Goal: Download file/media

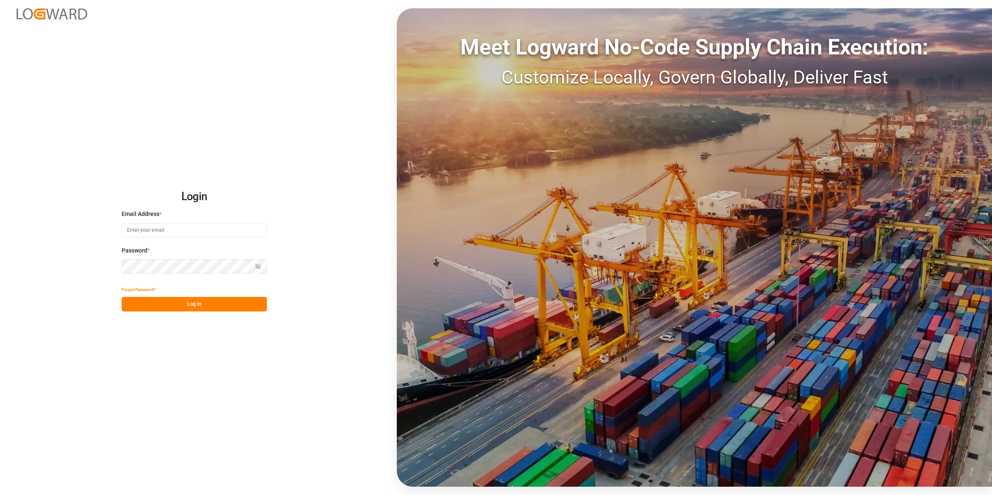
type input "[EMAIL_ADDRESS][DOMAIN_NAME]"
click at [227, 305] on button "Log In" at bounding box center [194, 304] width 145 height 15
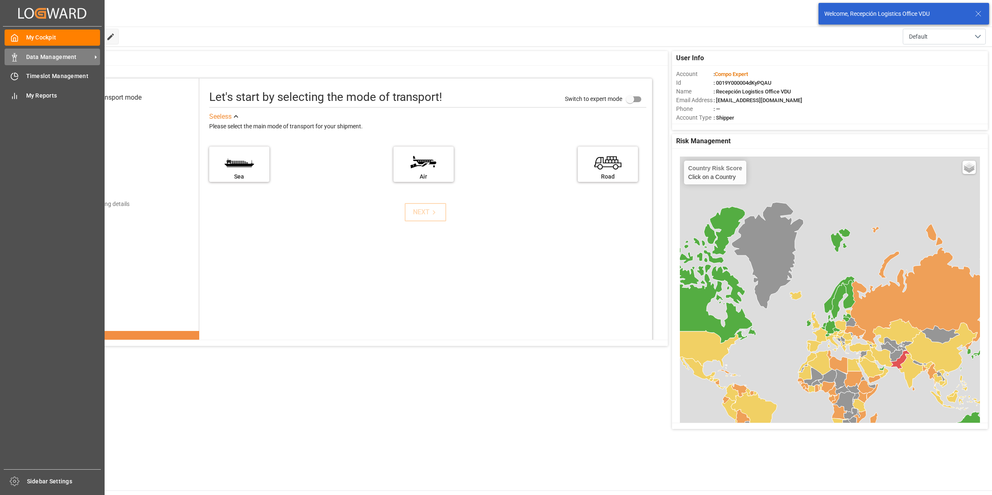
click at [21, 59] on div "Data Management Data Management" at bounding box center [52, 57] width 95 height 16
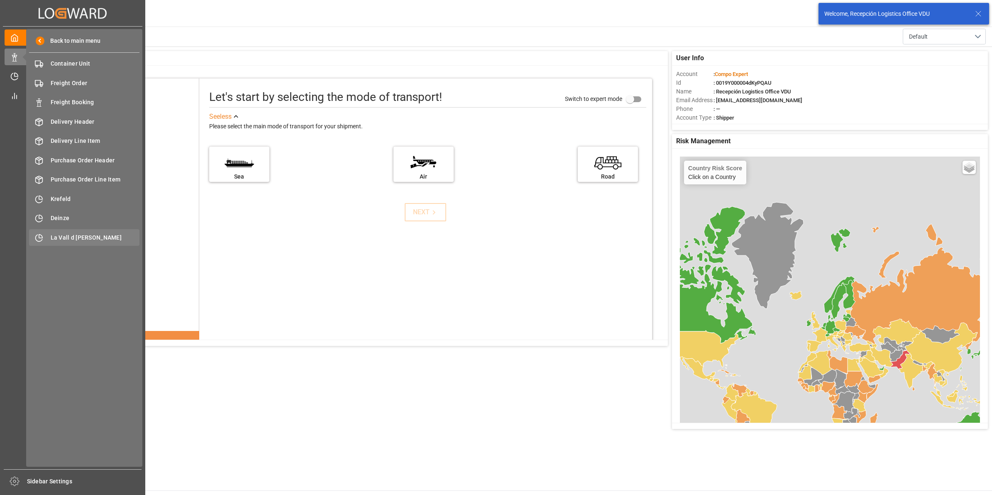
click at [64, 243] on div "La Vall d Uixo [GEOGRAPHIC_DATA]" at bounding box center [84, 237] width 110 height 16
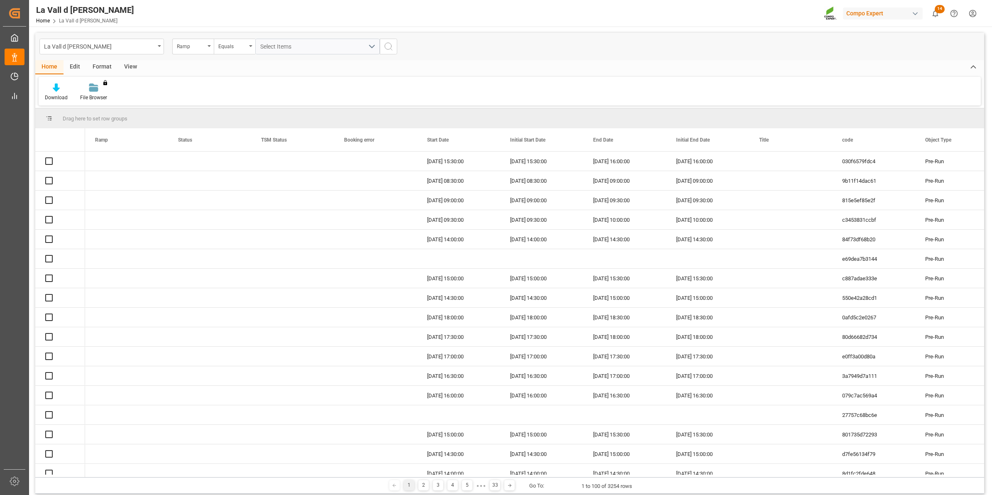
click at [136, 67] on div "View" at bounding box center [130, 67] width 25 height 14
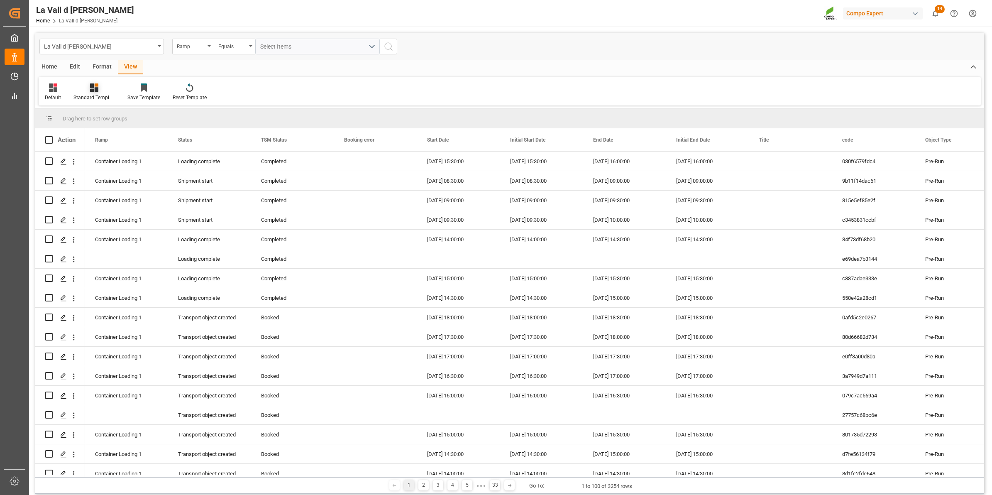
click at [92, 95] on div "Standard Templates" at bounding box center [94, 97] width 42 height 7
click at [119, 117] on div "VDU Overview Carretileros" at bounding box center [116, 117] width 73 height 9
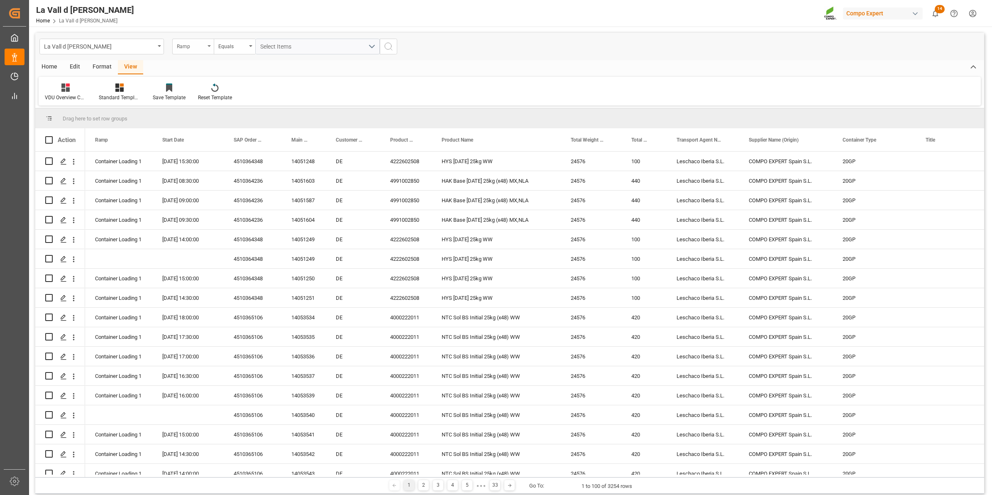
click at [205, 48] on div "Ramp" at bounding box center [191, 46] width 28 height 10
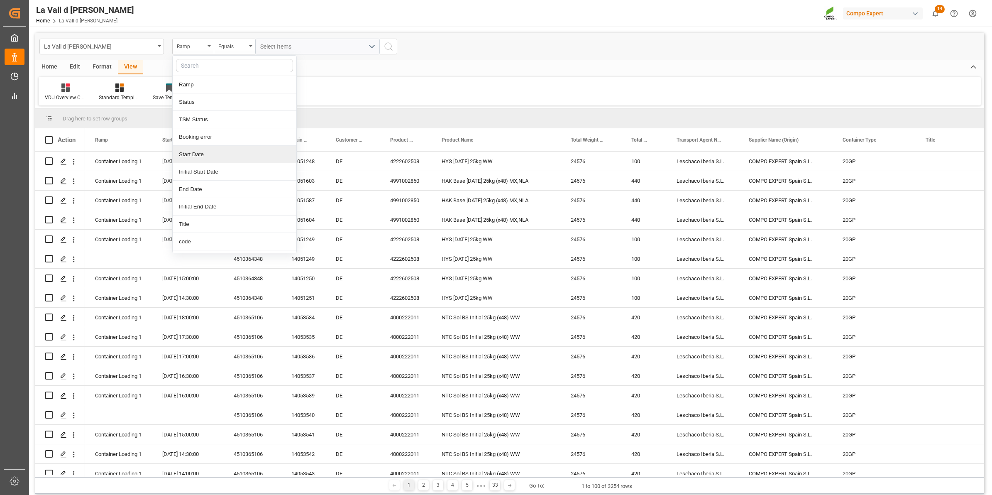
click at [198, 160] on div "Start Date" at bounding box center [235, 154] width 124 height 17
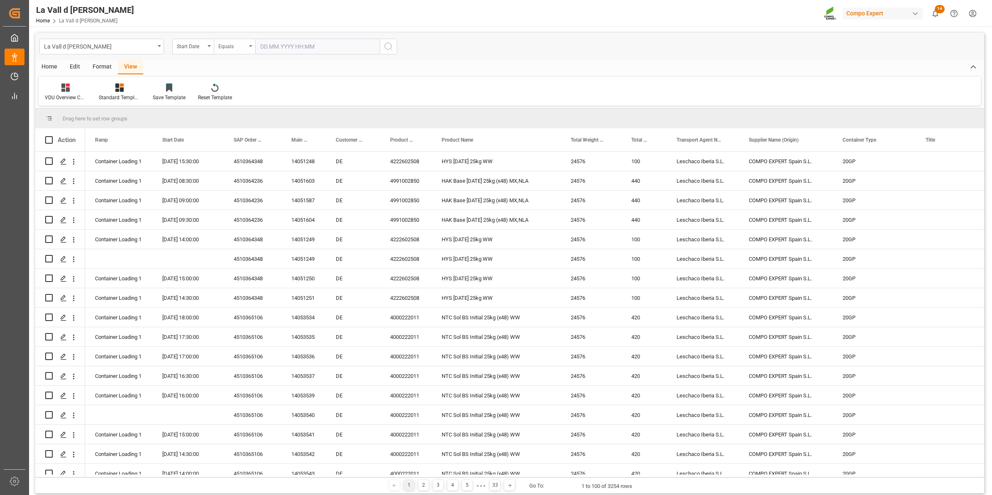
click at [226, 49] on div "Equals" at bounding box center [232, 46] width 28 height 10
click at [237, 152] on div "In range" at bounding box center [276, 154] width 124 height 17
click at [279, 47] on input "text" at bounding box center [286, 47] width 62 height 16
click at [259, 98] on div "29 30 1 2 3 4 5" at bounding box center [314, 97] width 113 height 16
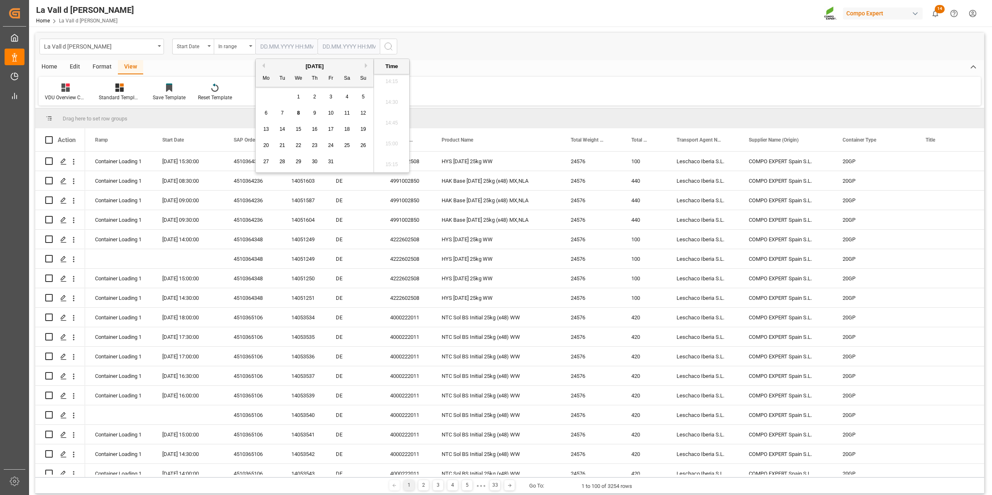
click at [330, 115] on span "10" at bounding box center [330, 113] width 5 height 6
type input "[DATE] 00:00"
drag, startPoint x: 326, startPoint y: 44, endPoint x: 335, endPoint y: 59, distance: 17.7
click at [326, 44] on input "text" at bounding box center [349, 47] width 62 height 16
click at [326, 102] on div "29 30 1 2 3 4 5" at bounding box center [376, 97] width 113 height 16
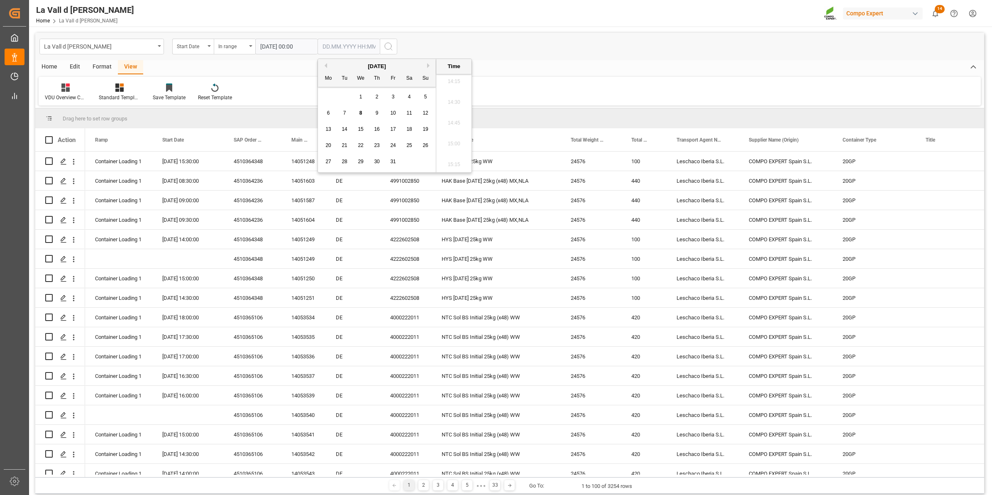
click at [390, 115] on span "10" at bounding box center [392, 113] width 5 height 6
type input "[DATE] 00:00"
click at [386, 46] on icon "search button" at bounding box center [389, 47] width 10 height 10
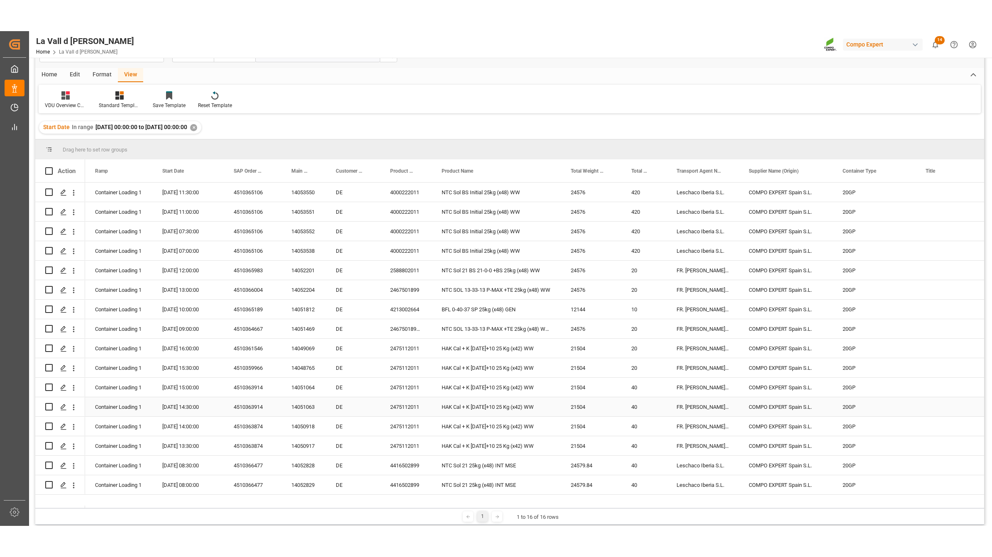
scroll to position [19, 0]
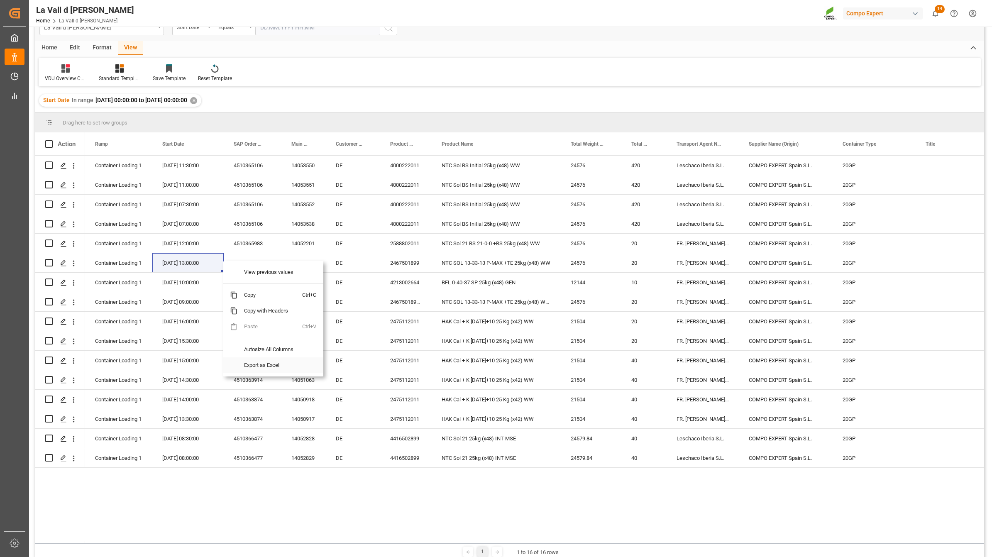
click at [292, 362] on span "Export as Excel" at bounding box center [269, 365] width 65 height 16
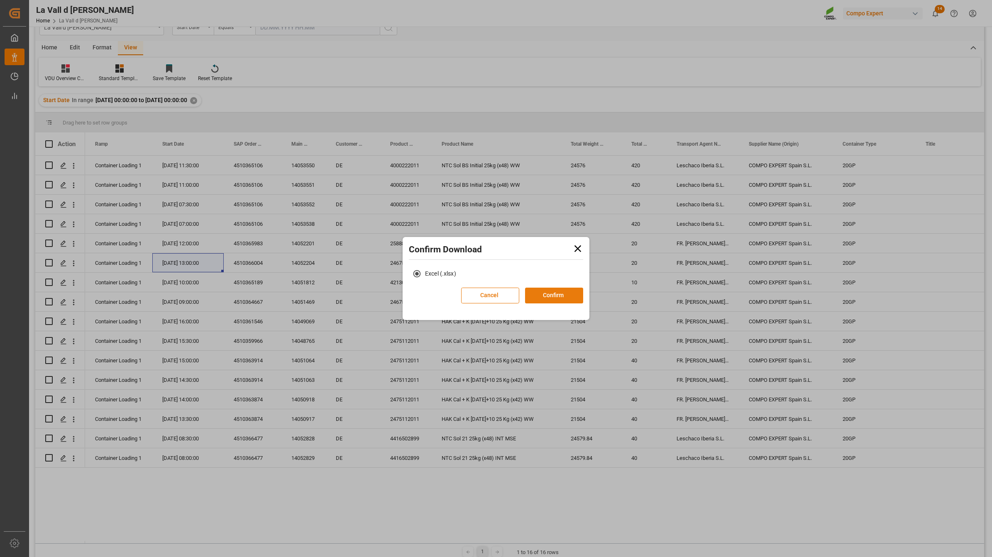
click at [541, 295] on button "Confirm" at bounding box center [554, 296] width 58 height 16
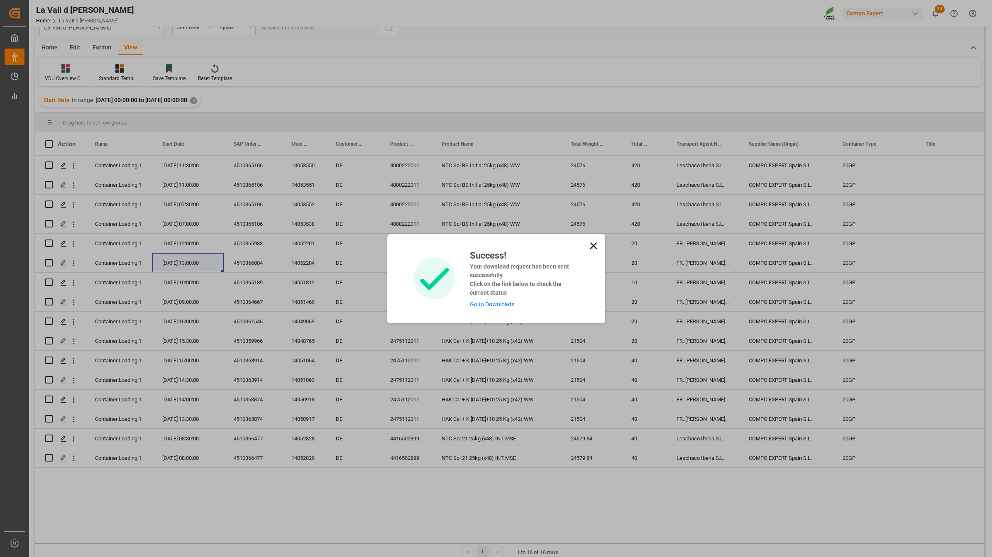
click at [506, 302] on link "Go to Downloads" at bounding box center [492, 304] width 44 height 7
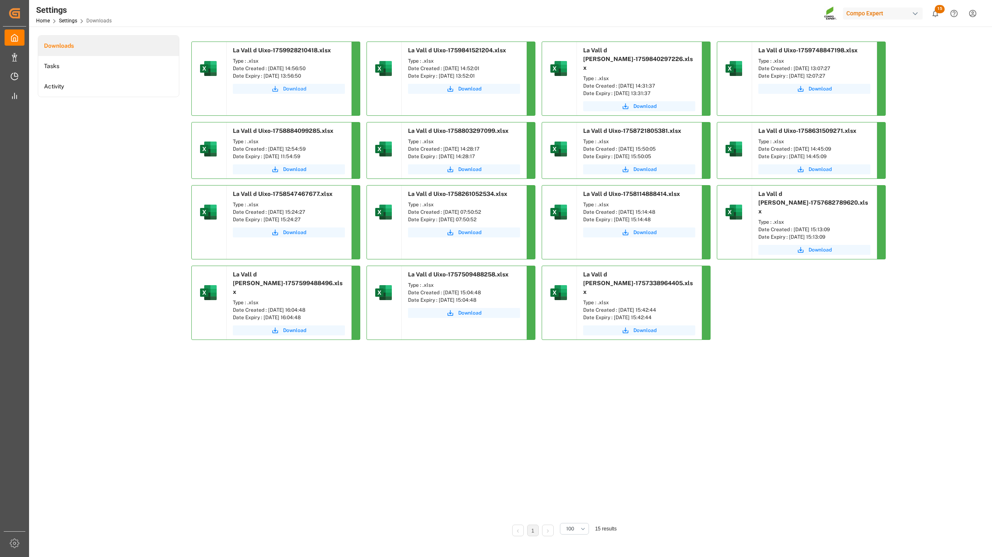
drag, startPoint x: 303, startPoint y: 88, endPoint x: 2, endPoint y: 225, distance: 331.0
click at [303, 88] on span "Download" at bounding box center [294, 88] width 23 height 7
click at [48, 149] on div "Downloads Tasks Activity" at bounding box center [109, 291] width 142 height 513
